Goal: Check status: Check status

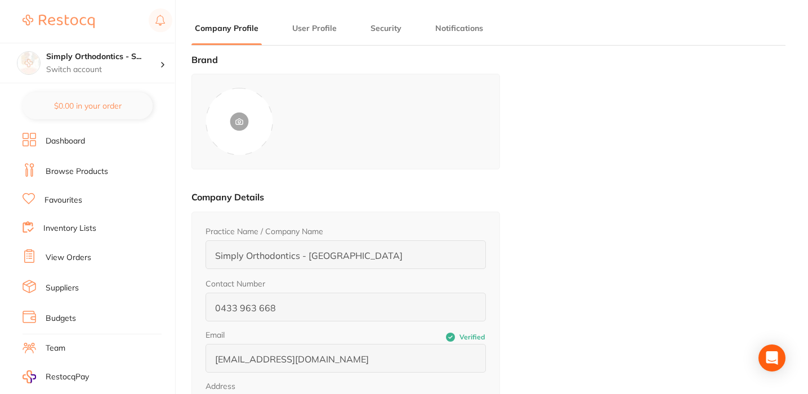
click at [59, 263] on li "View Orders" at bounding box center [99, 257] width 153 height 17
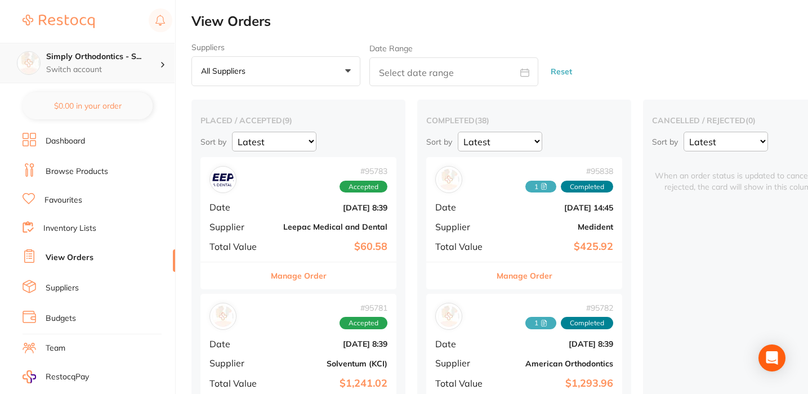
click at [145, 74] on p "Switch account" at bounding box center [103, 69] width 114 height 11
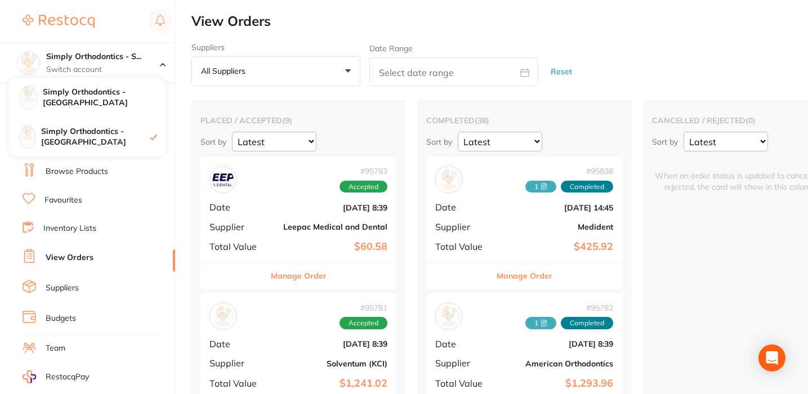
click at [188, 72] on div "$28,614.39 Simply Orthodontics - S... Switch account Simply Orthodontics - Sunb…" at bounding box center [404, 197] width 808 height 394
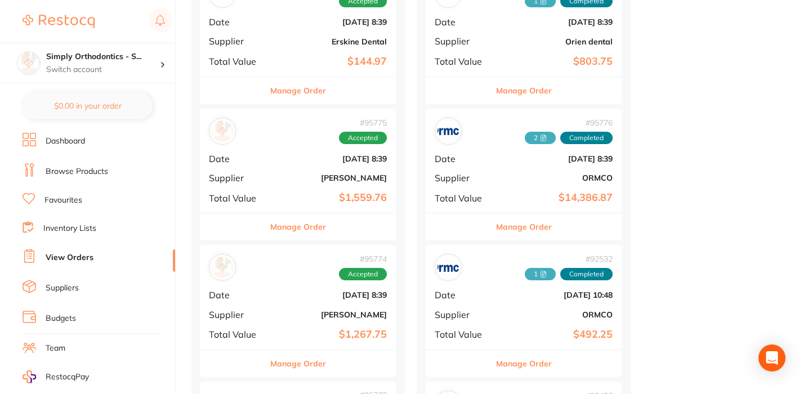
scroll to position [613, 0]
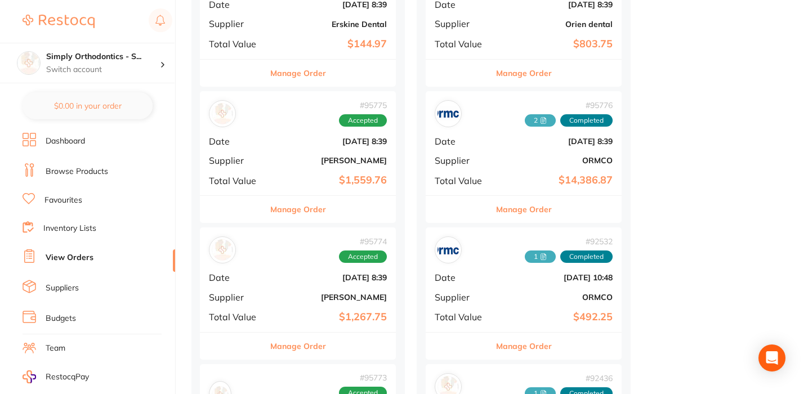
click at [285, 208] on button "Manage Order" at bounding box center [298, 209] width 56 height 27
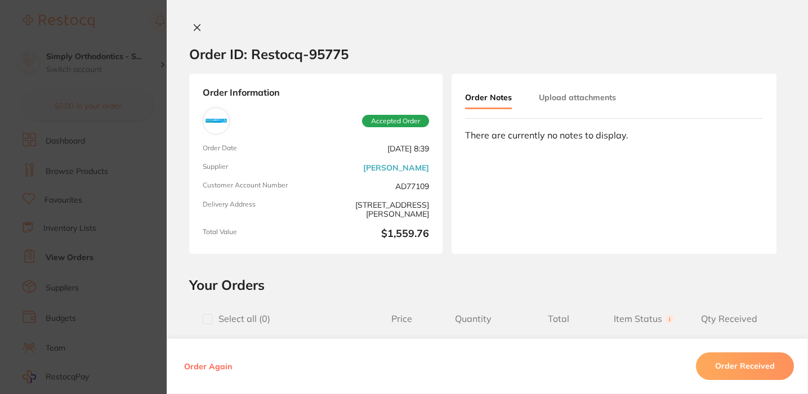
click at [598, 100] on button "Upload attachments" at bounding box center [577, 97] width 77 height 20
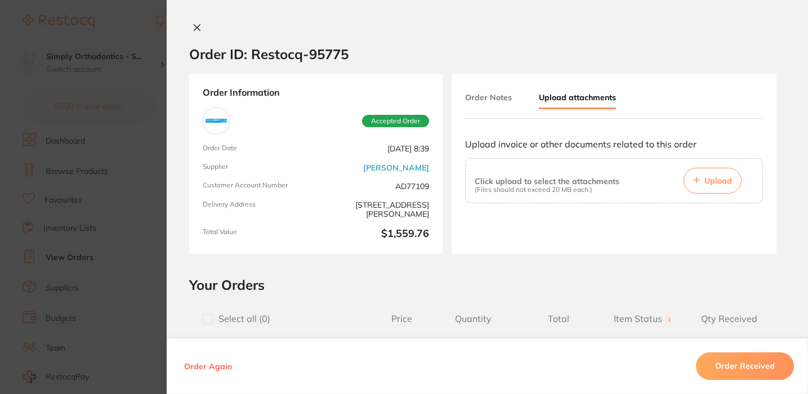
click at [698, 175] on button "Upload" at bounding box center [713, 181] width 58 height 26
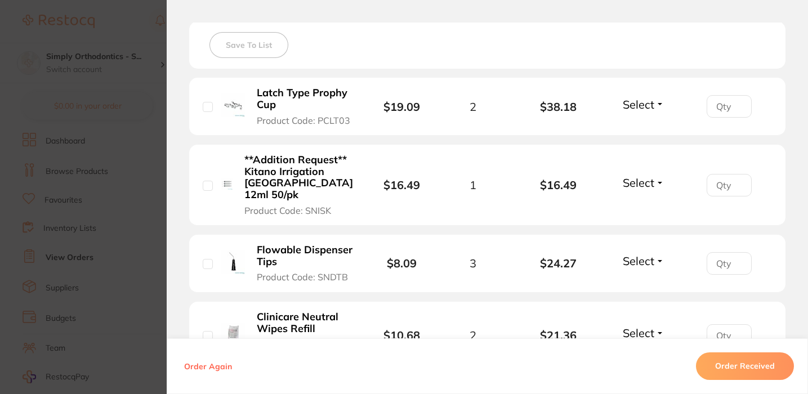
scroll to position [319, 0]
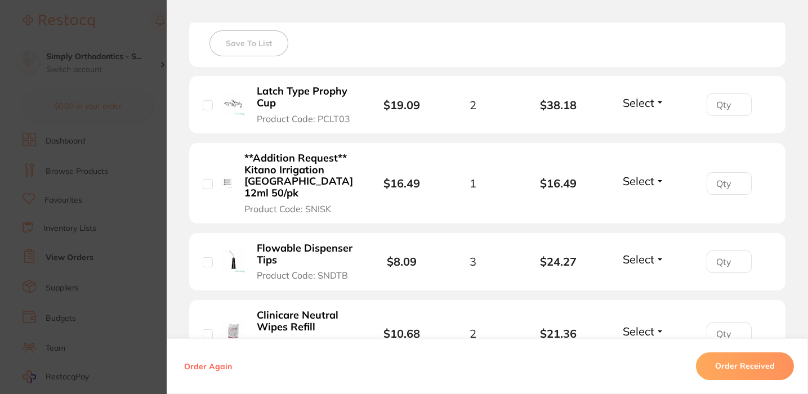
click at [634, 113] on div "Select Received Back Order" at bounding box center [643, 105] width 48 height 19
click at [641, 106] on span "Select" at bounding box center [639, 103] width 32 height 14
click at [642, 128] on span "Received" at bounding box center [643, 127] width 29 height 8
click at [636, 181] on span "Select" at bounding box center [639, 181] width 32 height 14
click at [637, 184] on span "Select" at bounding box center [639, 181] width 32 height 14
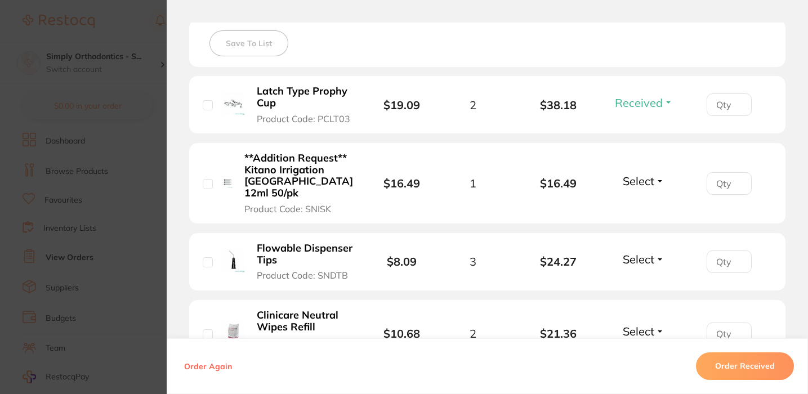
click at [637, 183] on span "Select" at bounding box center [639, 181] width 32 height 14
click at [638, 225] on span "Back Order" at bounding box center [644, 222] width 34 height 8
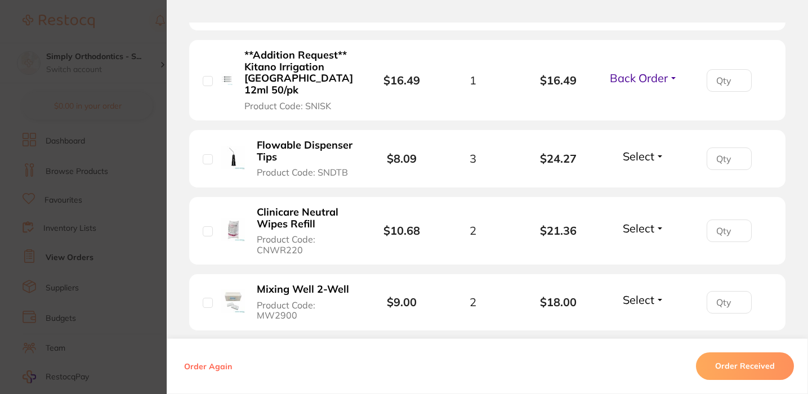
scroll to position [429, 0]
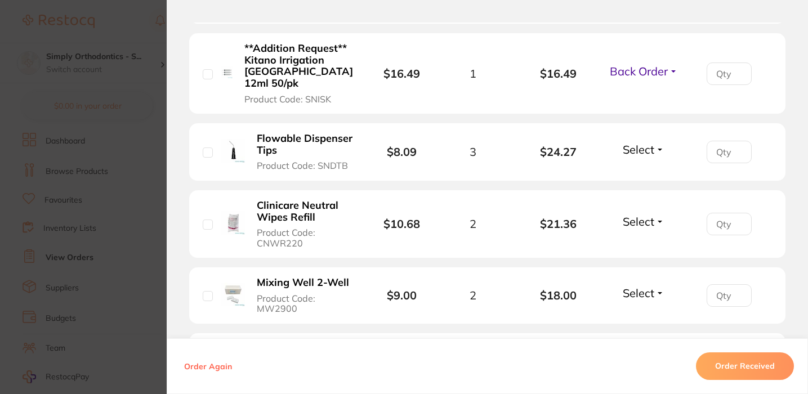
click at [641, 153] on span "Select" at bounding box center [639, 149] width 32 height 14
click at [636, 177] on span "Received" at bounding box center [643, 173] width 29 height 8
